Goal: Use online tool/utility: Utilize a website feature to perform a specific function

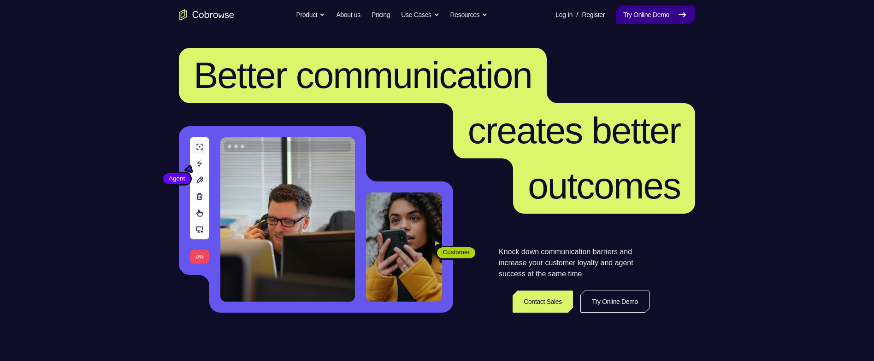
click at [679, 20] on icon at bounding box center [681, 14] width 11 height 11
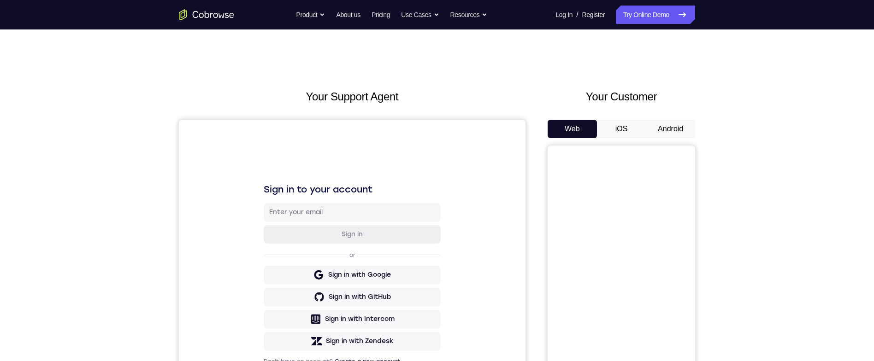
click at [671, 134] on button "Android" at bounding box center [670, 129] width 49 height 18
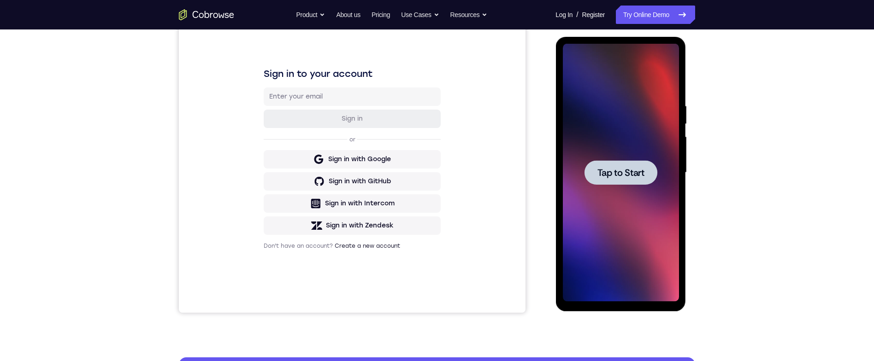
scroll to position [125, 0]
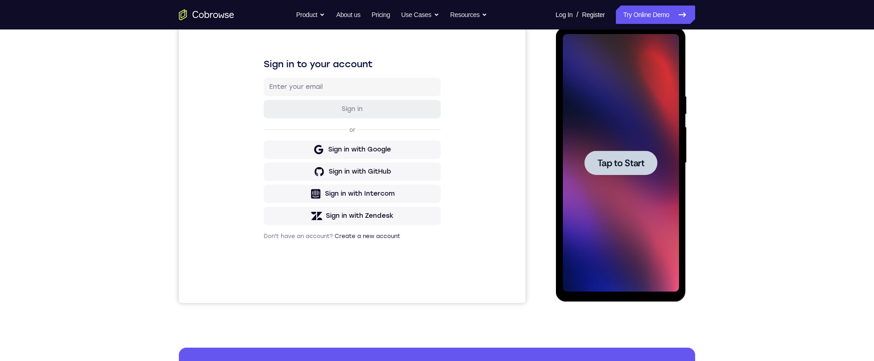
click at [613, 158] on span "Tap to Start" at bounding box center [620, 162] width 47 height 9
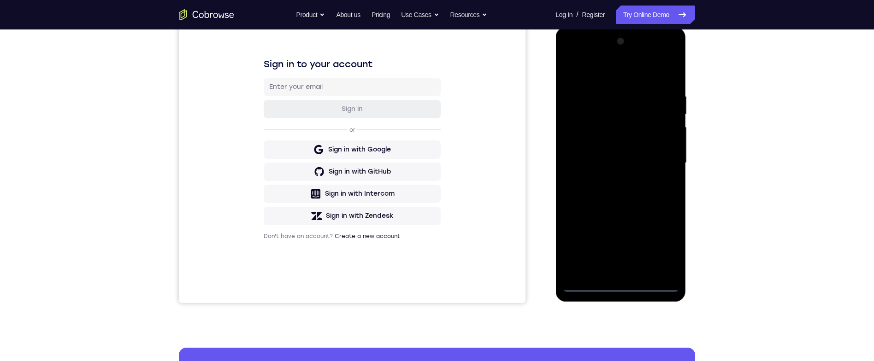
click at [624, 284] on div at bounding box center [620, 163] width 116 height 258
click at [660, 242] on div at bounding box center [620, 163] width 116 height 258
click at [640, 80] on div at bounding box center [620, 163] width 116 height 258
click at [660, 157] on div at bounding box center [620, 163] width 116 height 258
click at [609, 179] on div at bounding box center [620, 163] width 116 height 258
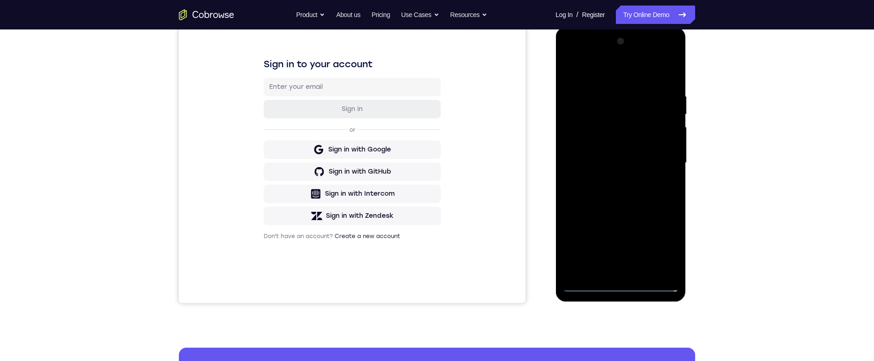
click at [639, 155] on div at bounding box center [620, 163] width 116 height 258
click at [646, 143] on div at bounding box center [620, 163] width 116 height 258
click at [640, 147] on div at bounding box center [620, 163] width 116 height 258
click at [670, 143] on div at bounding box center [620, 163] width 116 height 258
click at [665, 143] on div at bounding box center [620, 163] width 116 height 258
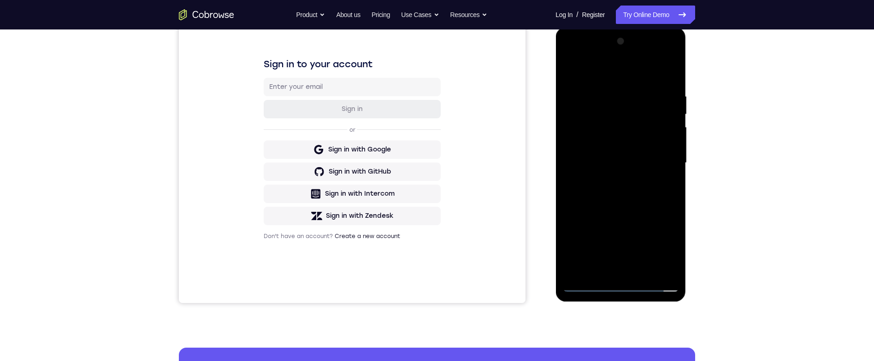
click at [668, 161] on div at bounding box center [620, 163] width 116 height 258
click at [662, 195] on div at bounding box center [620, 163] width 116 height 258
click at [654, 188] on div at bounding box center [620, 163] width 116 height 258
click at [667, 88] on div at bounding box center [620, 163] width 116 height 258
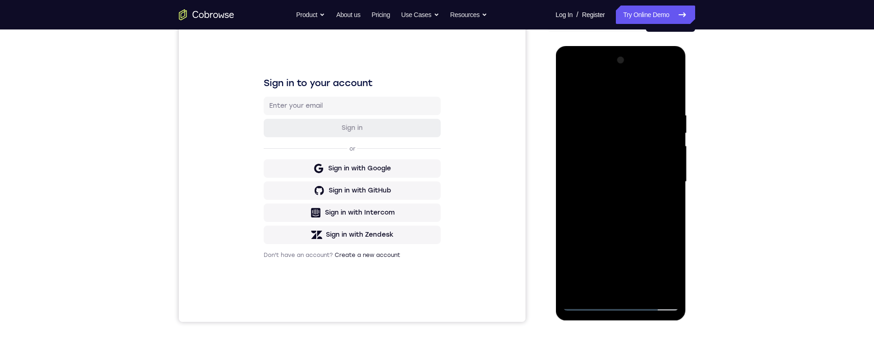
click at [670, 91] on div at bounding box center [620, 182] width 116 height 258
click at [575, 89] on div at bounding box center [620, 182] width 116 height 258
click at [616, 110] on div at bounding box center [620, 182] width 116 height 258
click at [672, 126] on div at bounding box center [620, 182] width 116 height 258
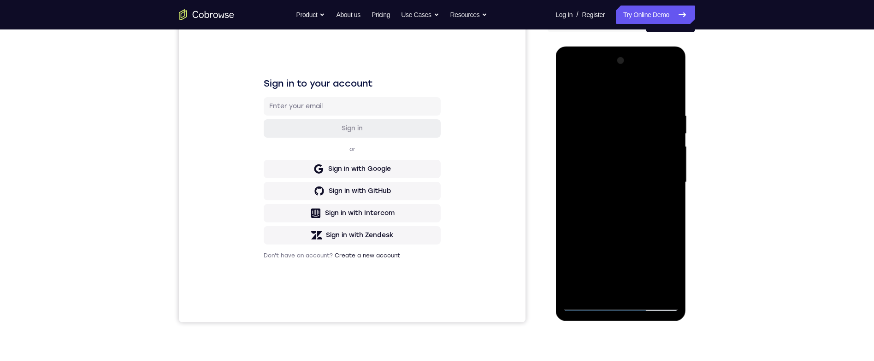
click at [672, 141] on div at bounding box center [620, 182] width 116 height 258
click at [670, 135] on div at bounding box center [620, 182] width 116 height 258
click at [667, 140] on div at bounding box center [620, 182] width 116 height 258
click at [668, 134] on div at bounding box center [620, 182] width 116 height 258
click at [669, 91] on div at bounding box center [620, 182] width 116 height 258
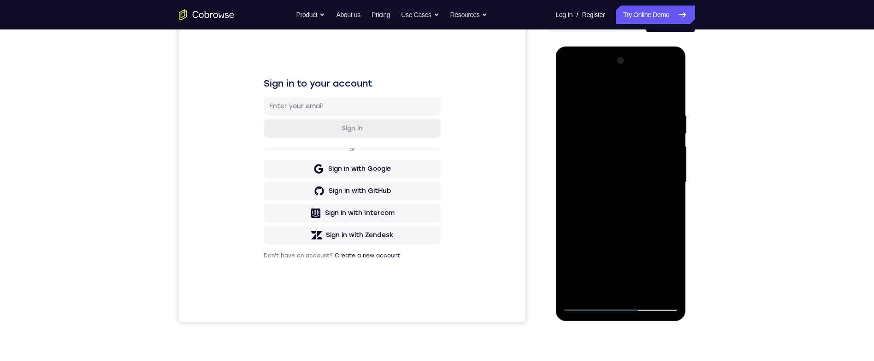
click at [670, 93] on div at bounding box center [620, 182] width 116 height 258
click at [647, 285] on div at bounding box center [620, 182] width 116 height 258
click at [650, 227] on div at bounding box center [620, 182] width 116 height 258
click at [657, 169] on div at bounding box center [620, 182] width 116 height 258
click at [616, 212] on div at bounding box center [620, 182] width 116 height 258
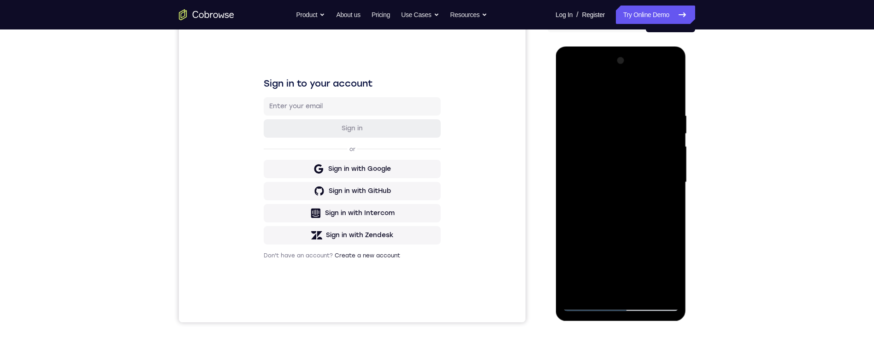
click at [634, 216] on div at bounding box center [620, 182] width 116 height 258
click at [672, 266] on div at bounding box center [620, 182] width 116 height 258
click at [665, 200] on div at bounding box center [620, 182] width 116 height 258
click at [629, 125] on div at bounding box center [620, 182] width 116 height 258
click at [650, 180] on div at bounding box center [620, 182] width 116 height 258
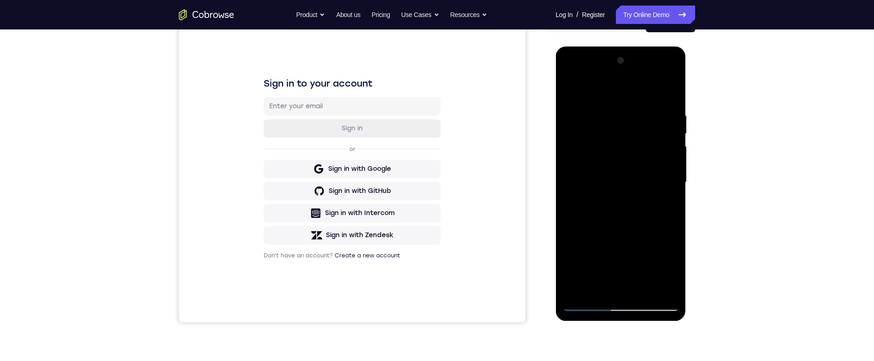
click at [599, 268] on div at bounding box center [620, 182] width 116 height 258
click at [669, 202] on div at bounding box center [620, 182] width 116 height 258
click at [644, 106] on div at bounding box center [620, 182] width 116 height 258
click at [665, 177] on div at bounding box center [620, 182] width 116 height 258
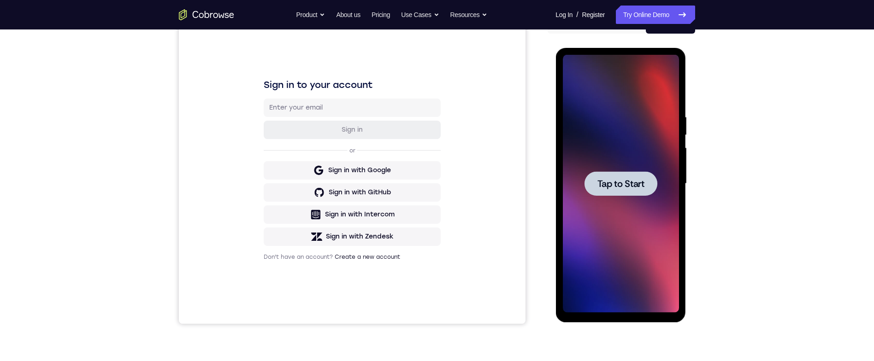
scroll to position [0, 0]
